Goal: Ask a question: Seek information or help from site administrators or community

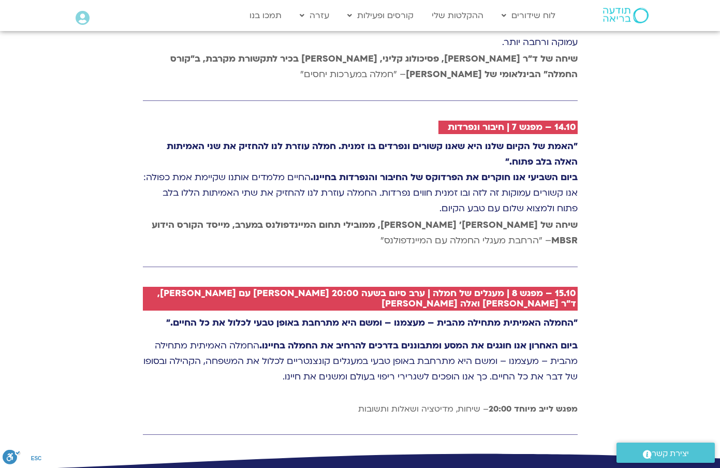
scroll to position [2483, 0]
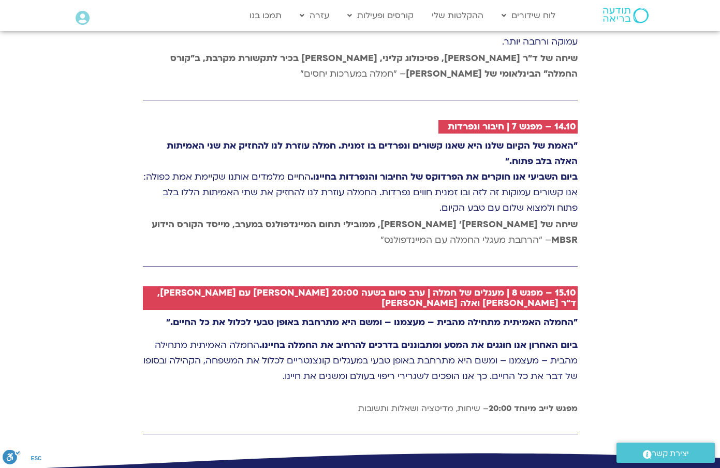
click at [654, 452] on span "יצירת קשר" at bounding box center [669, 453] width 37 height 14
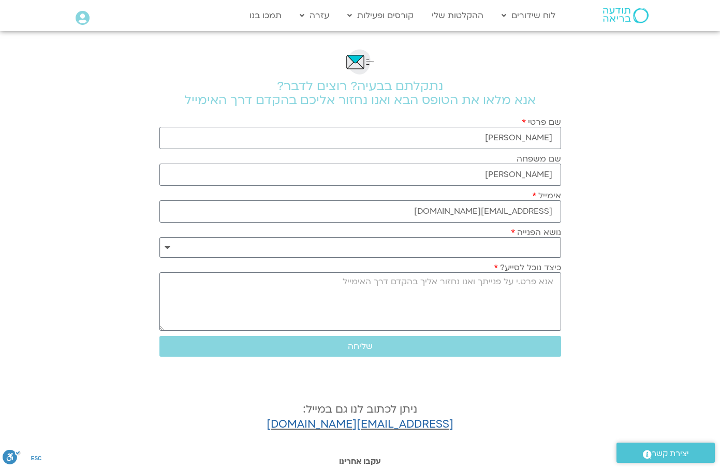
click at [545, 243] on select "**********" at bounding box center [359, 247] width 401 height 21
select select "**********"
click at [159, 237] on select "**********" at bounding box center [359, 247] width 401 height 21
click at [551, 281] on textarea "כיצד נוכל לסייע?" at bounding box center [359, 301] width 401 height 58
type textarea "c"
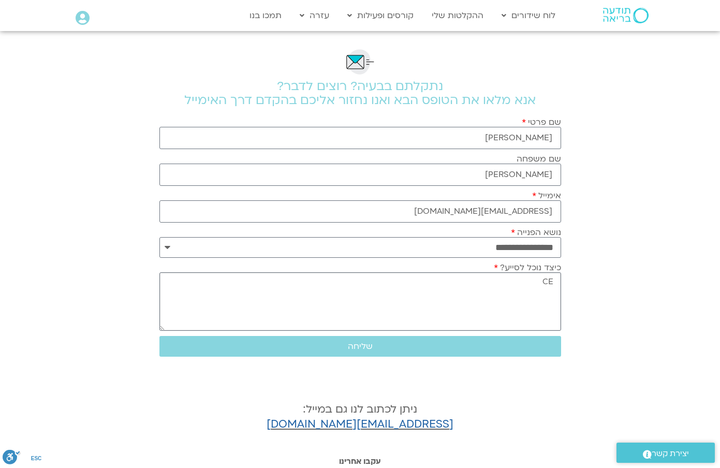
type textarea "C"
click at [521, 281] on textarea "בקורסים שאתם מפרסמים" at bounding box center [359, 301] width 401 height 58
click at [461, 281] on textarea "בקורס שאתם מפרסמים" at bounding box center [359, 301] width 401 height 58
type textarea "בקורס שאתם מפרסמים על חמלה מה 8.10 - 15.10 לא מצוין באיזו שעה ביום יתקיים הקורס."
drag, startPoint x: 363, startPoint y: 347, endPoint x: 357, endPoint y: 337, distance: 11.1
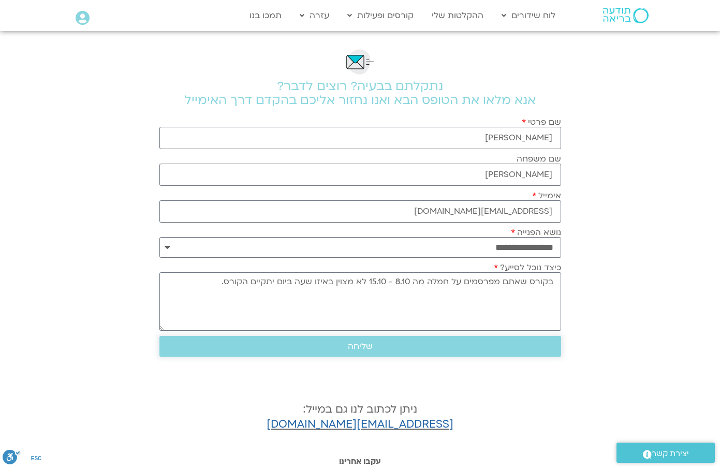
click at [359, 341] on span "שליחה" at bounding box center [360, 345] width 25 height 9
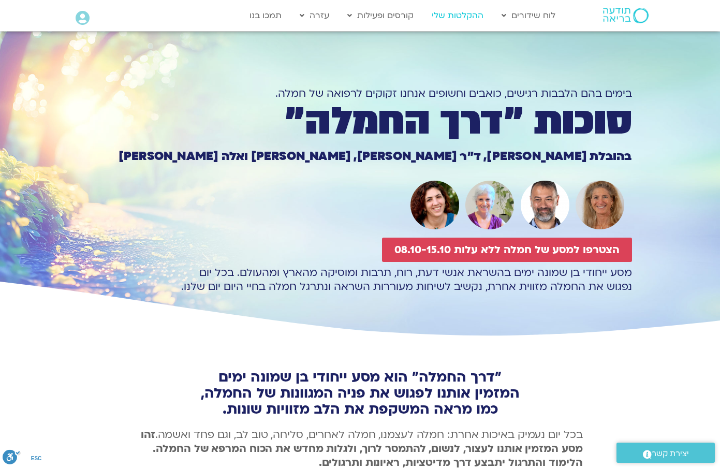
click at [458, 13] on link "ההקלטות שלי" at bounding box center [457, 16] width 62 height 20
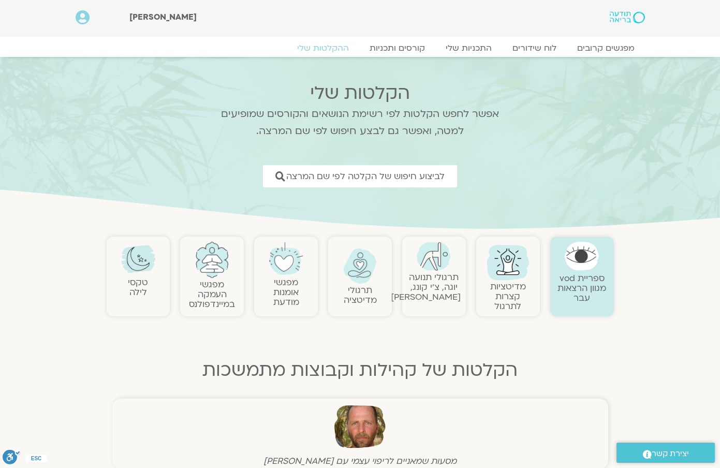
click at [508, 265] on img at bounding box center [508, 261] width 50 height 50
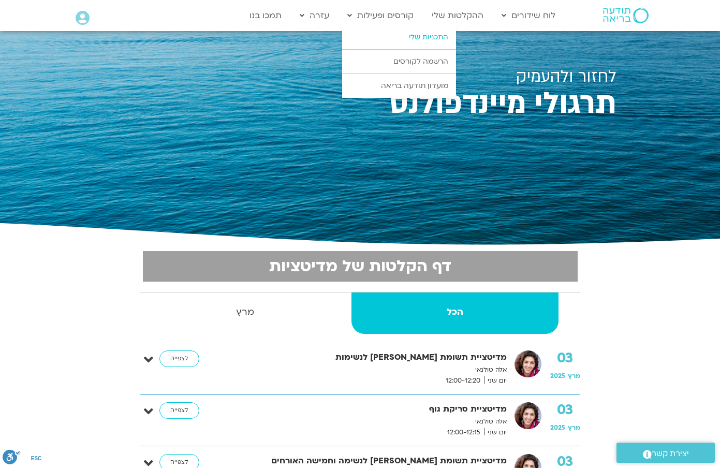
click at [433, 40] on link "התכניות שלי" at bounding box center [399, 37] width 114 height 24
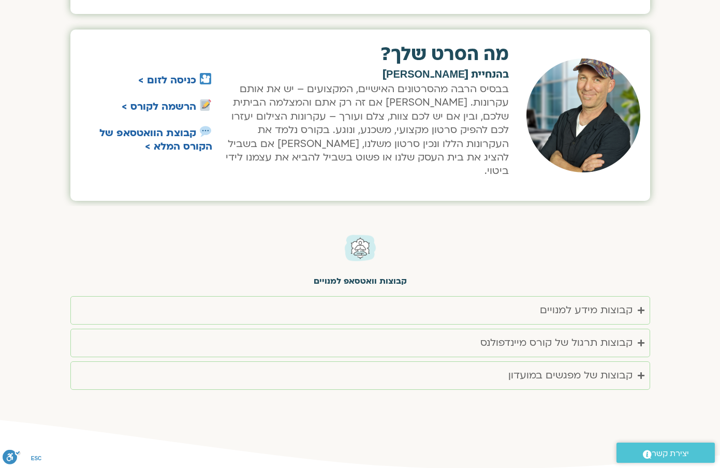
scroll to position [931, 0]
